Goal: Information Seeking & Learning: Check status

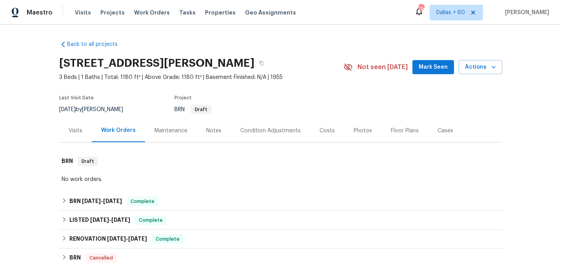
click at [73, 135] on div "Visits" at bounding box center [75, 130] width 33 height 23
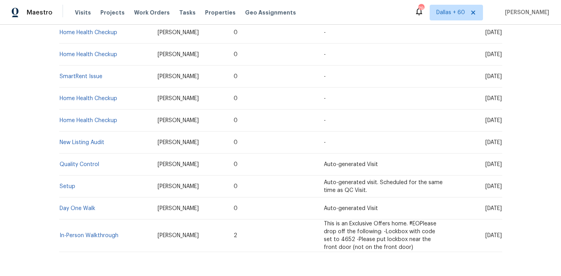
scroll to position [215, 0]
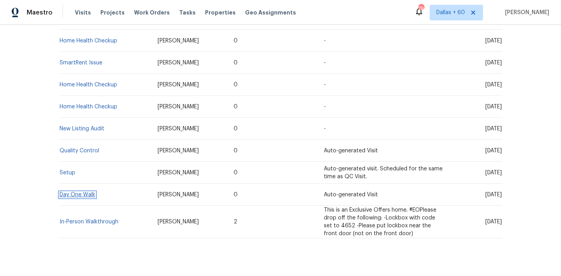
click at [71, 193] on link "Day One Walk" at bounding box center [78, 194] width 36 height 5
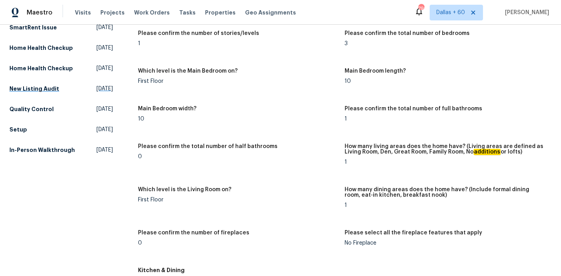
scroll to position [172, 0]
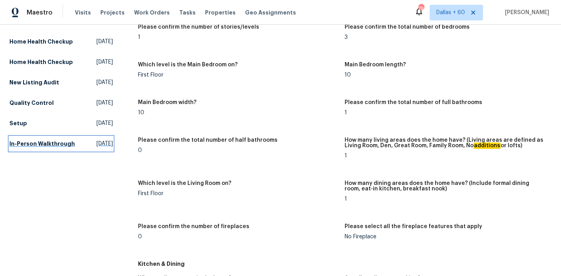
click at [28, 148] on h5 "In-Person Walkthrough" at bounding box center [42, 144] width 66 height 8
click at [28, 174] on html "Maestro Visits Projects Work Orders Tasks Properties Geo Assignments 790 [GEOGR…" at bounding box center [280, 138] width 561 height 276
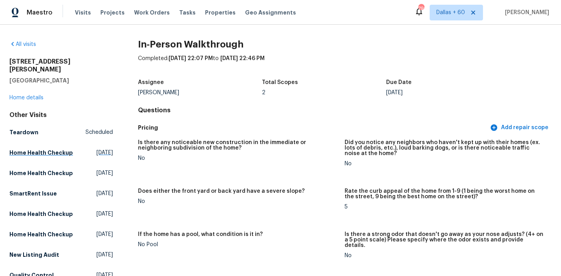
scroll to position [122, 0]
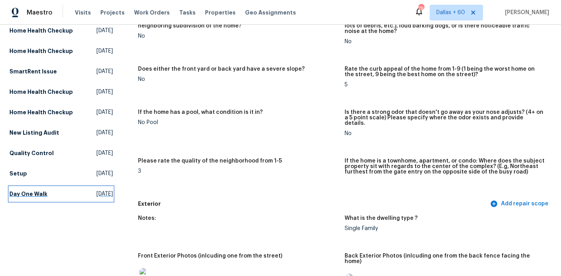
click at [33, 198] on h5 "Day One Walk" at bounding box center [28, 194] width 38 height 8
